Goal: Find specific page/section: Find specific page/section

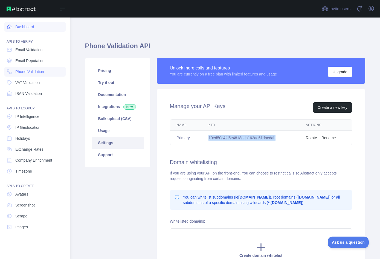
click at [9, 26] on icon at bounding box center [9, 26] width 5 height 5
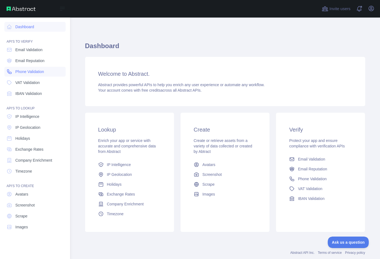
click at [36, 73] on span "Phone Validation" at bounding box center [29, 71] width 29 height 5
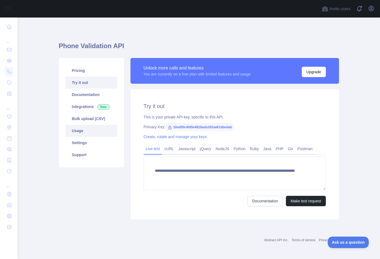
click at [81, 132] on link "Usage" at bounding box center [91, 131] width 52 height 12
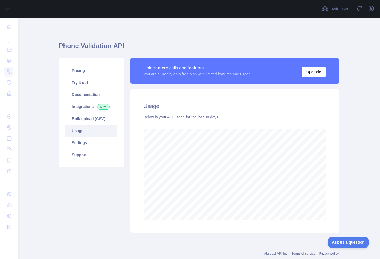
scroll to position [242, 363]
